Goal: Navigation & Orientation: Find specific page/section

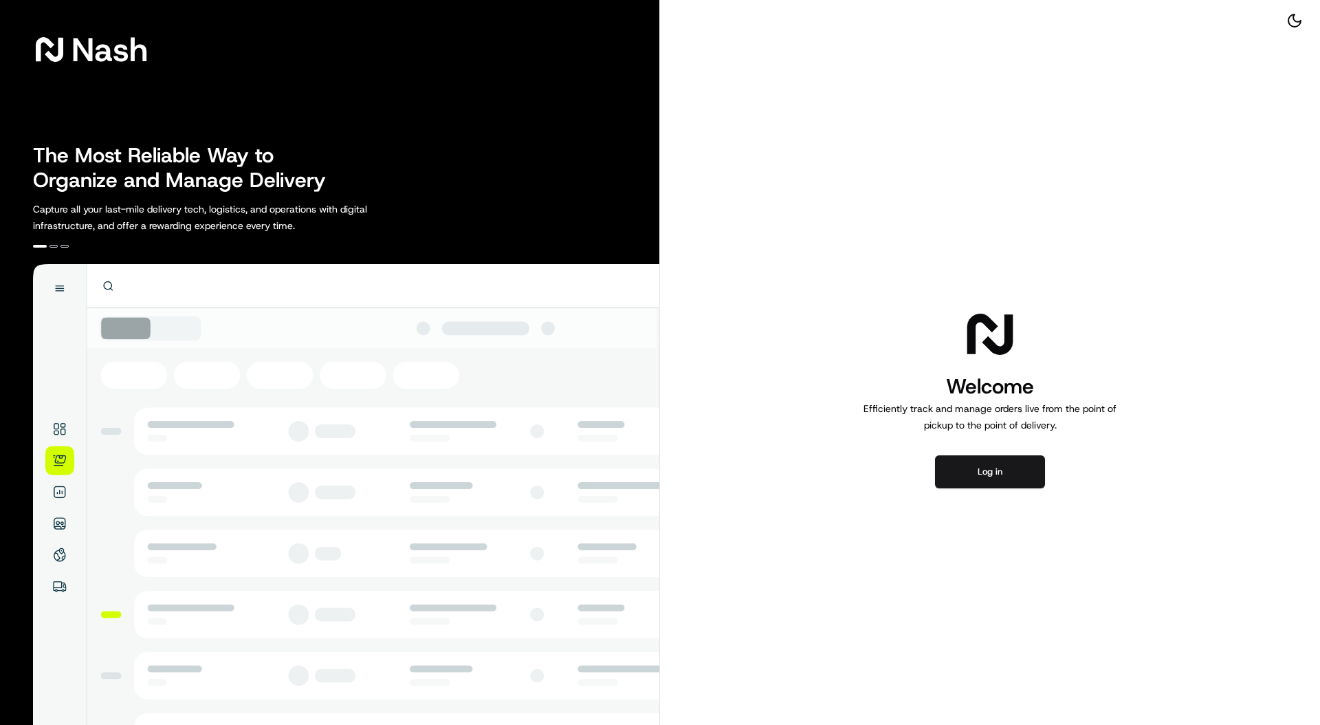
click at [992, 453] on div "Welcome Efficiently track and manage orders live from the point of pickup to th…" at bounding box center [990, 397] width 660 height 794
click at [989, 463] on button "Log in" at bounding box center [990, 471] width 110 height 33
